Goal: Find specific page/section: Find specific page/section

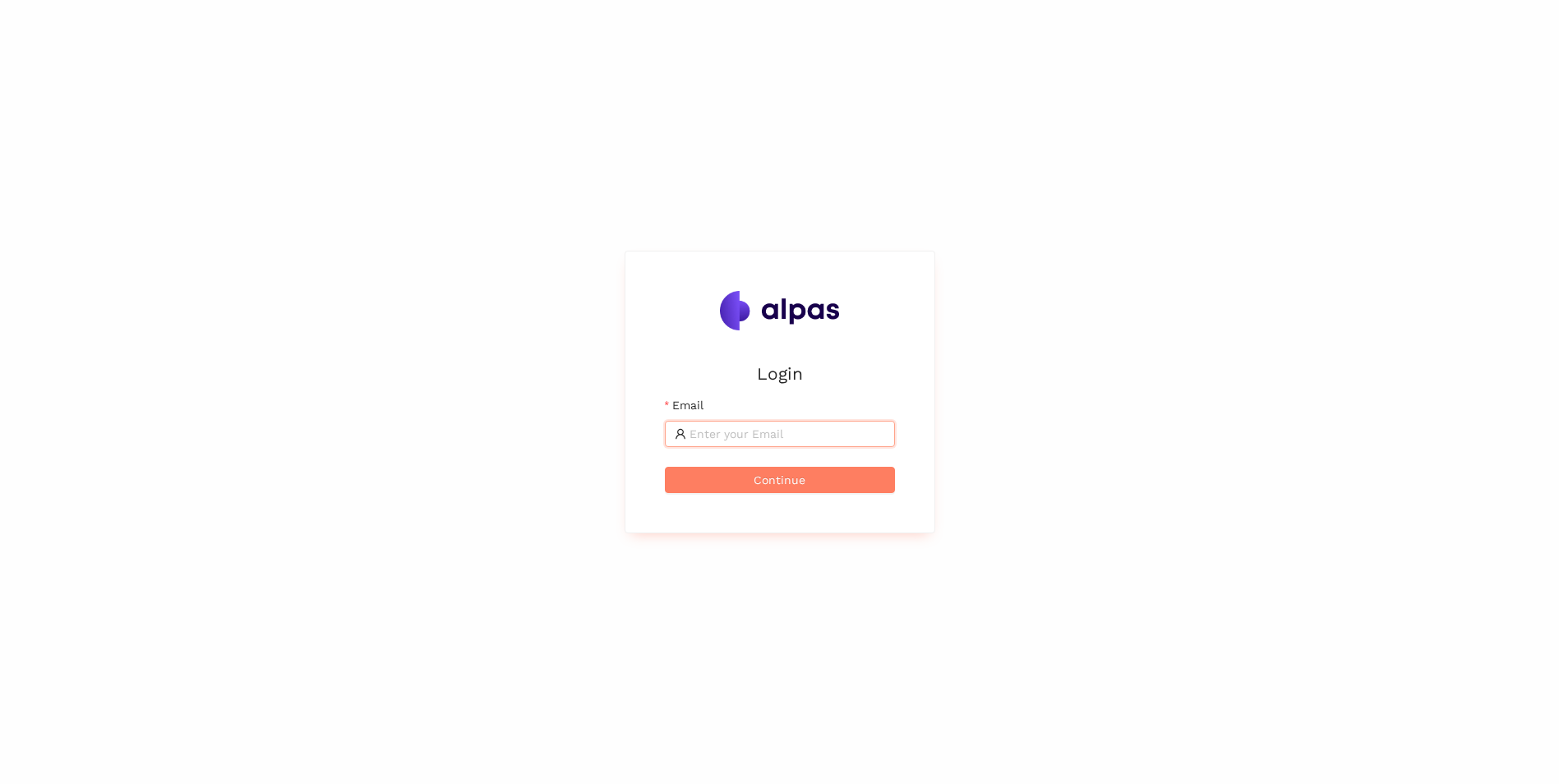
click at [796, 433] on input "Email" at bounding box center [787, 434] width 196 height 18
type input "christoph.habermeyer@brose.com"
click at [665, 467] on button "Continue" at bounding box center [780, 480] width 230 height 26
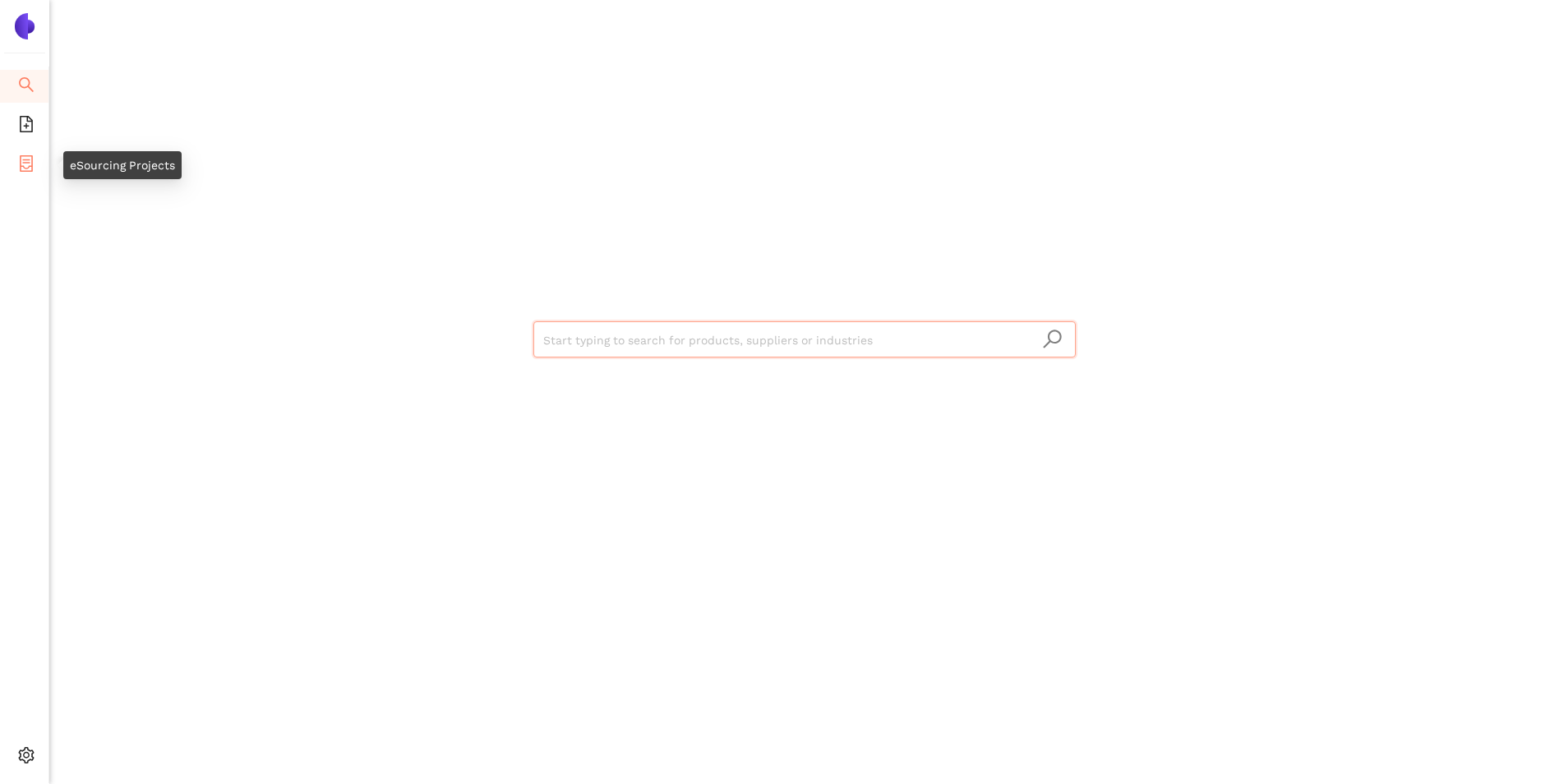
click at [31, 159] on icon "container" at bounding box center [26, 163] width 13 height 16
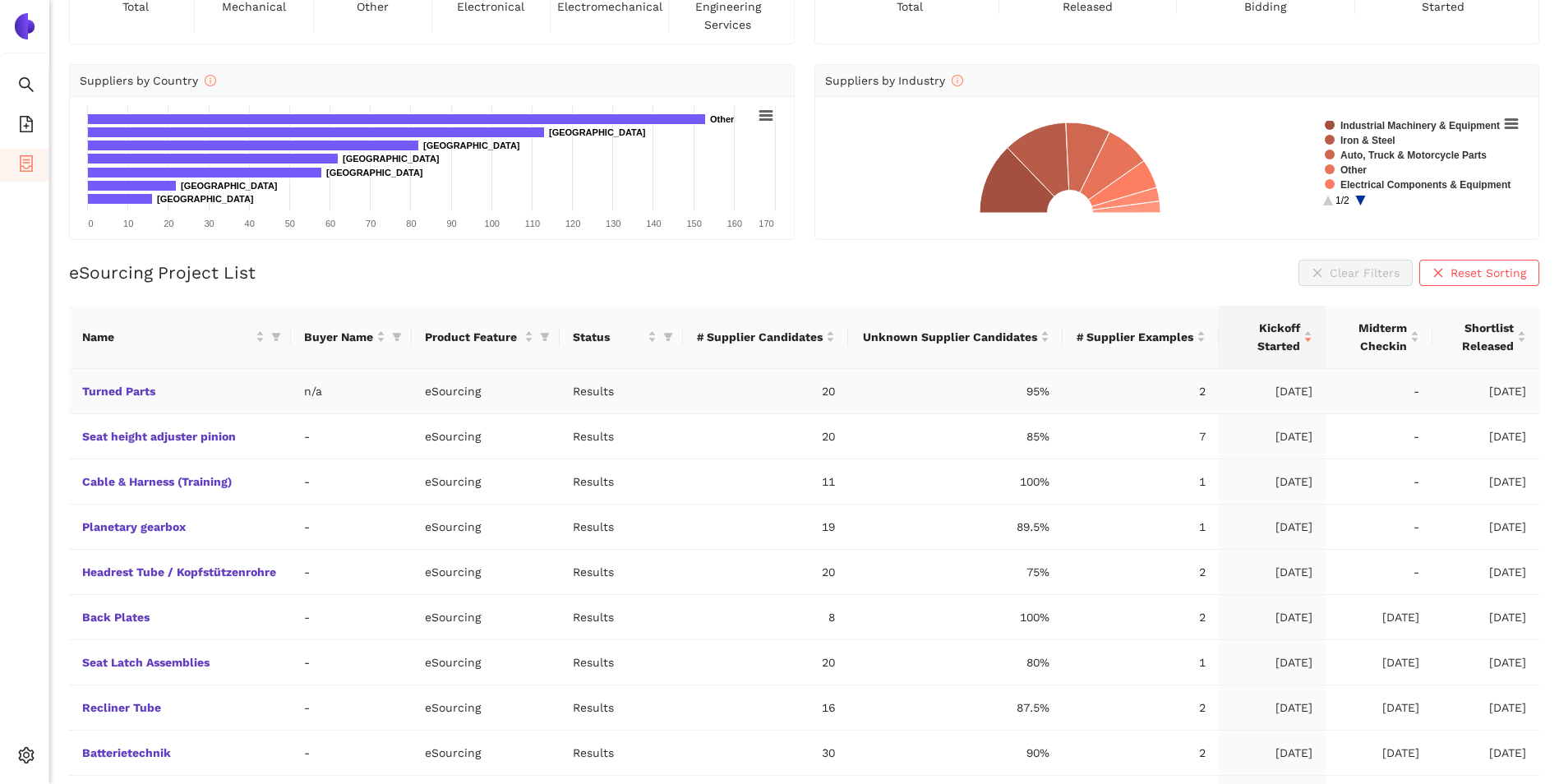
scroll to position [224, 0]
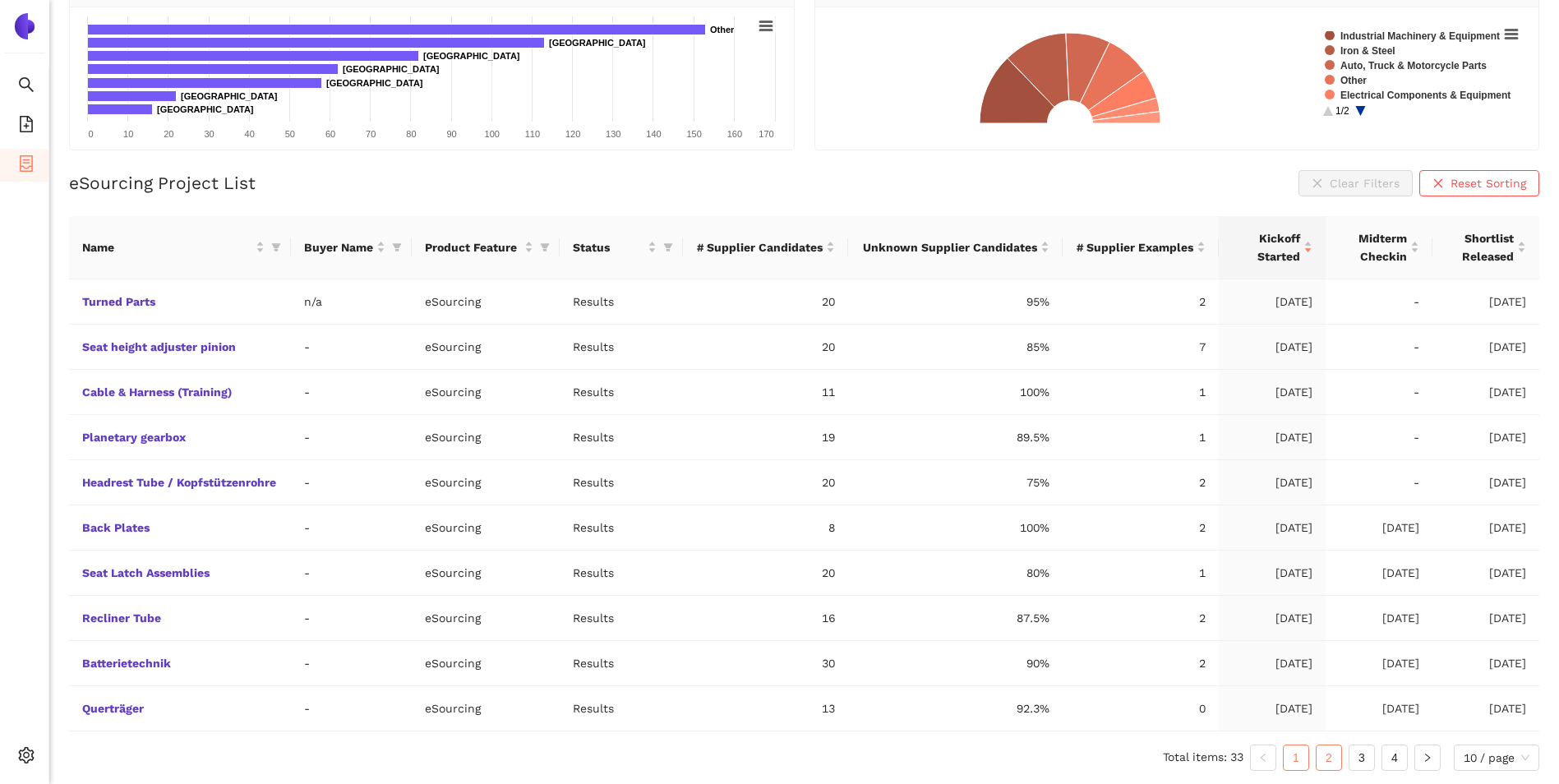
click at [1324, 756] on link "2" at bounding box center [1328, 757] width 24 height 24
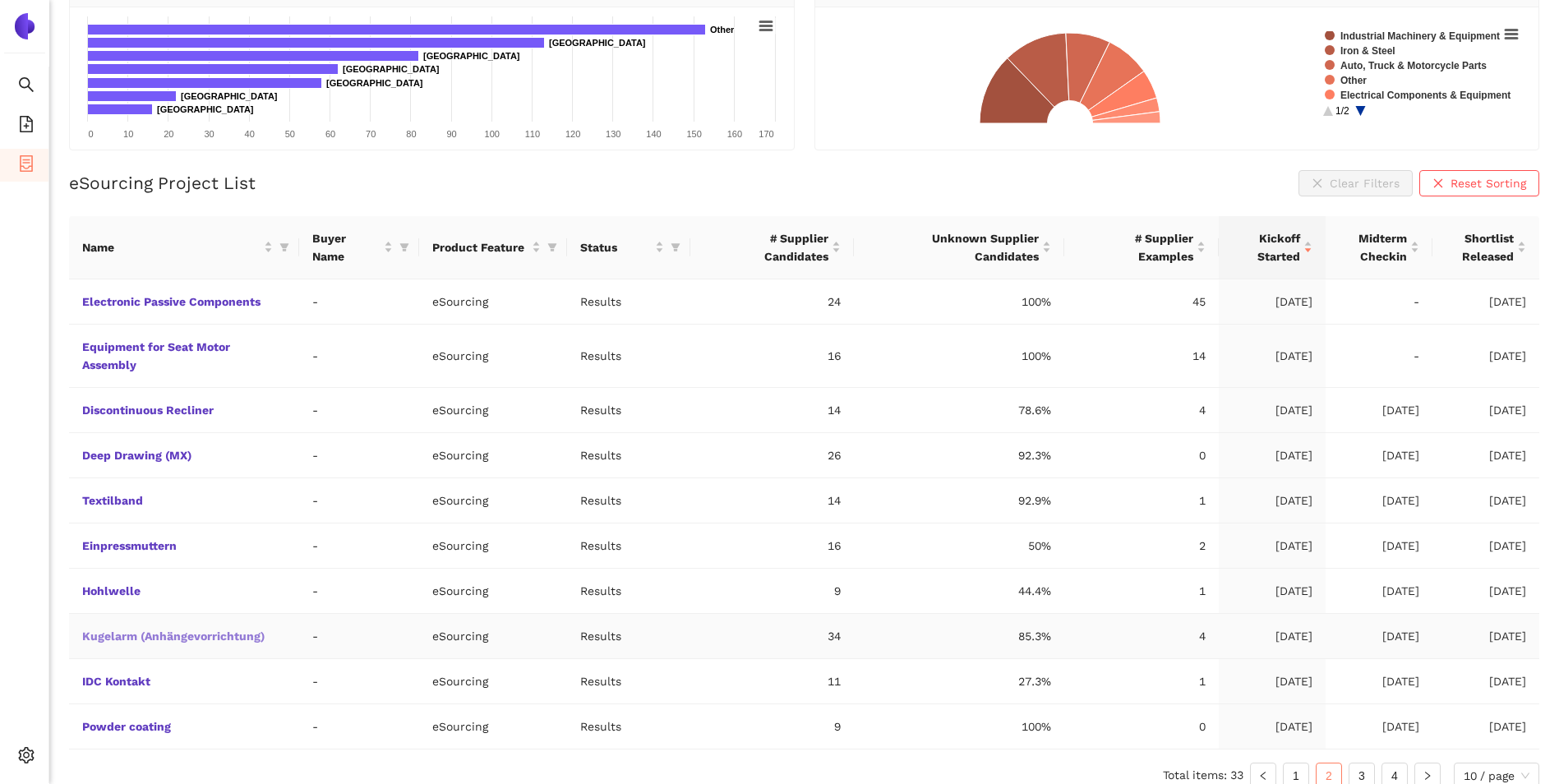
click at [0, 0] on link "Kugelarm (Anhängevorrichtung)" at bounding box center [0, 0] width 0 height 0
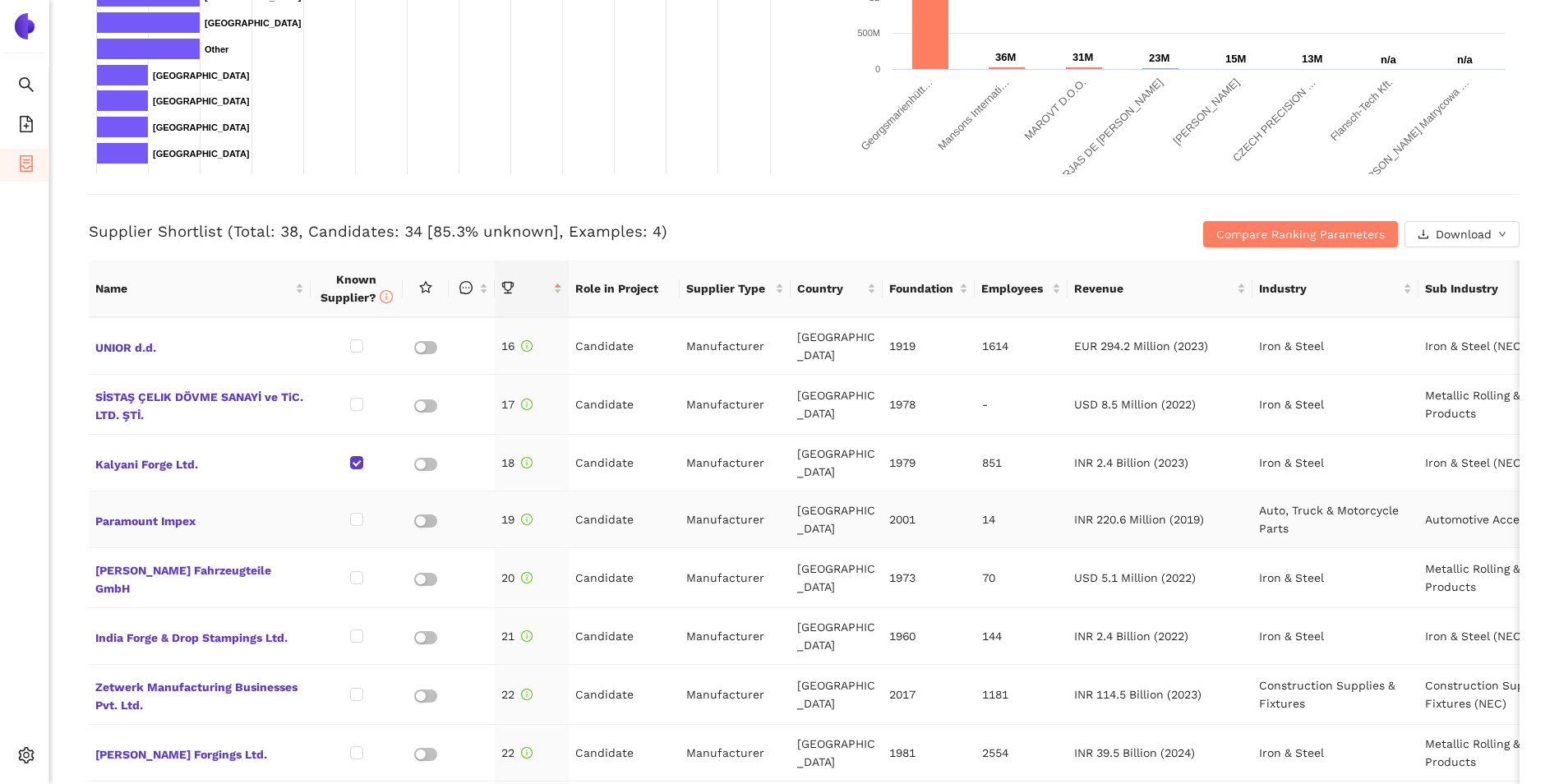
scroll to position [903, 0]
